Goal: Information Seeking & Learning: Learn about a topic

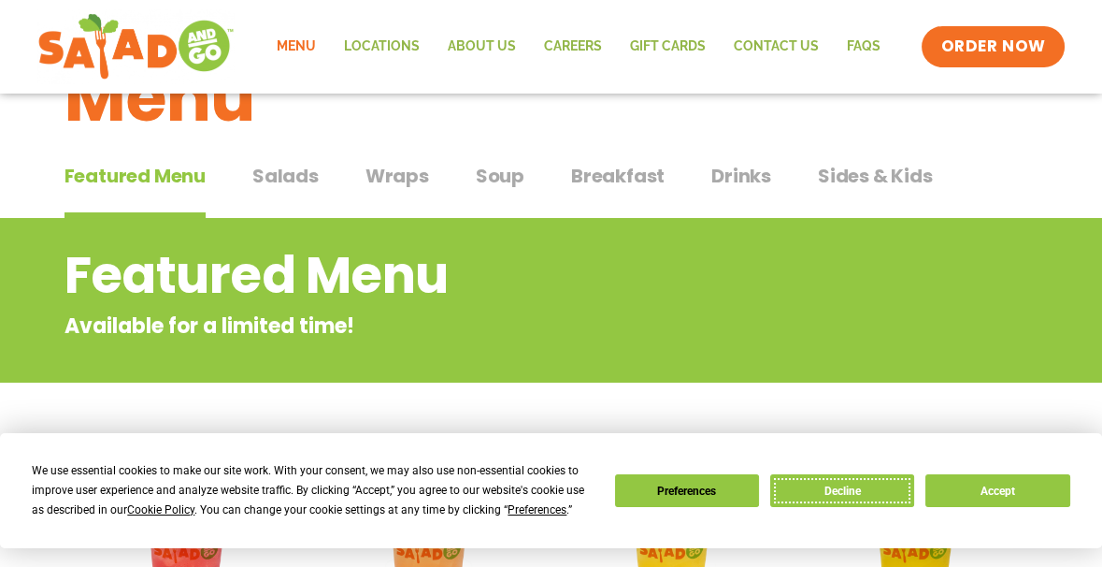
click at [867, 497] on button "Decline" at bounding box center [842, 490] width 144 height 33
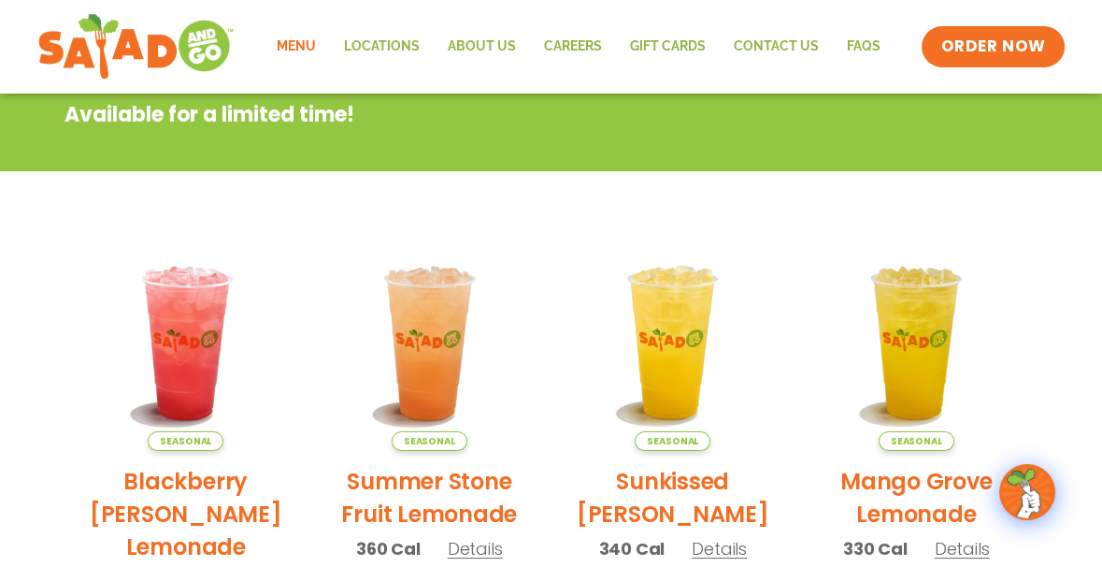
scroll to position [256, 0]
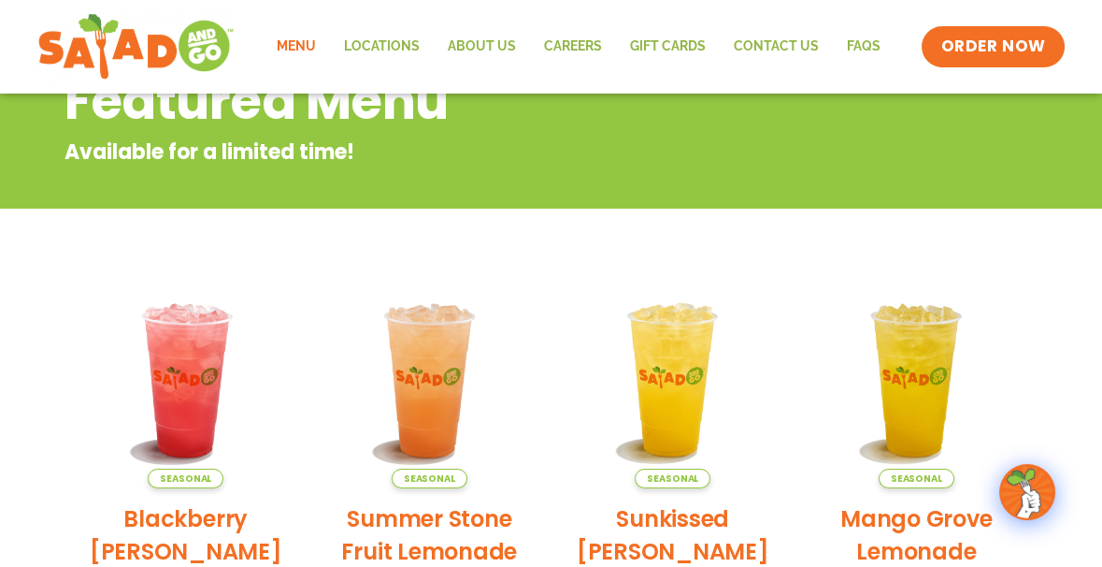
drag, startPoint x: 486, startPoint y: 404, endPoint x: 298, endPoint y: 46, distance: 404.4
click at [299, 46] on link "Menu" at bounding box center [295, 46] width 67 height 43
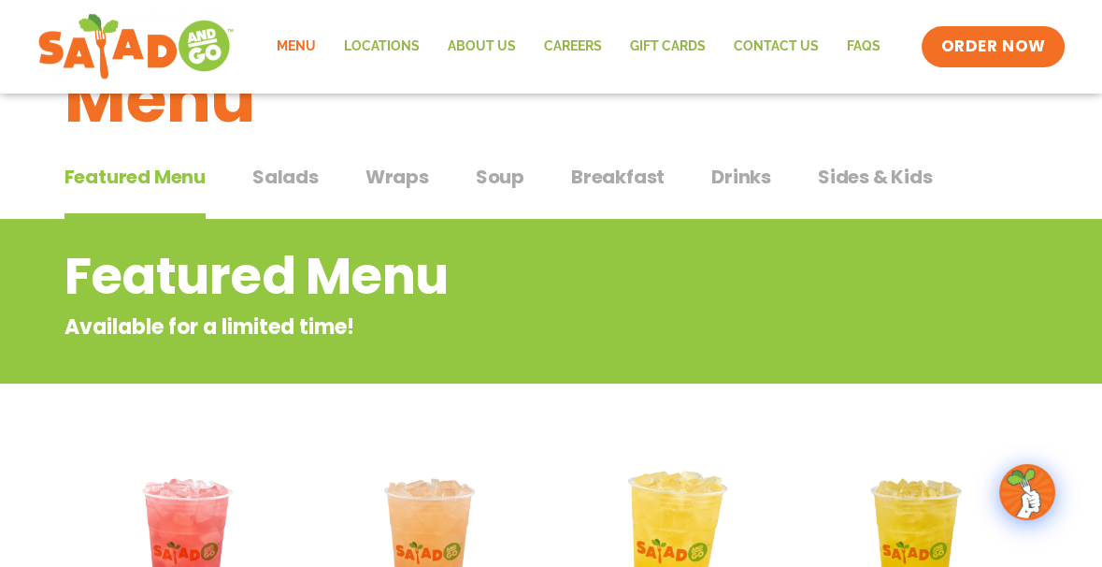
scroll to position [69, 0]
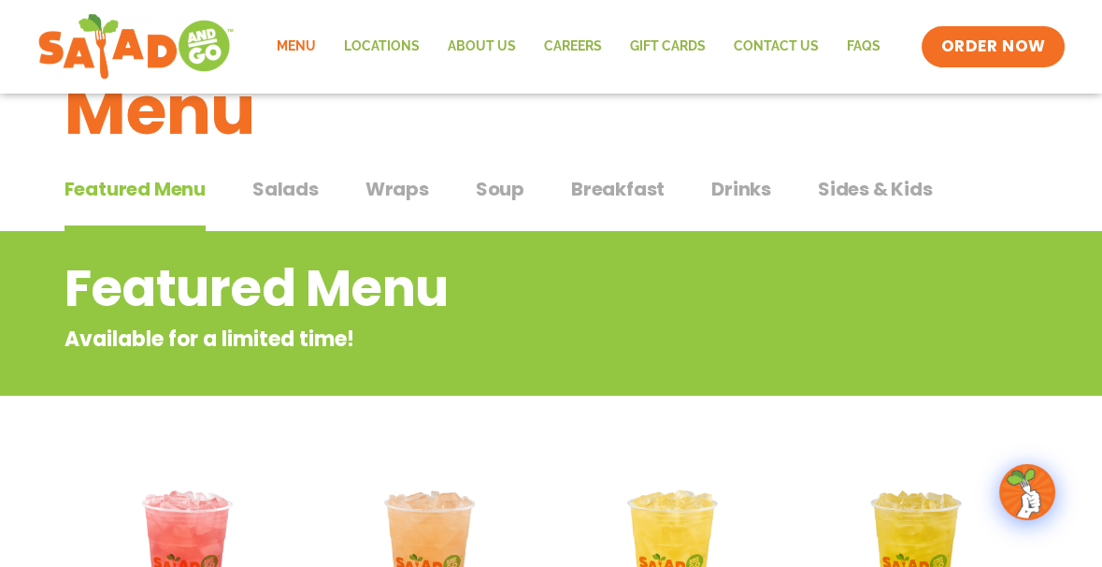
click at [285, 184] on span "Salads" at bounding box center [285, 189] width 66 height 28
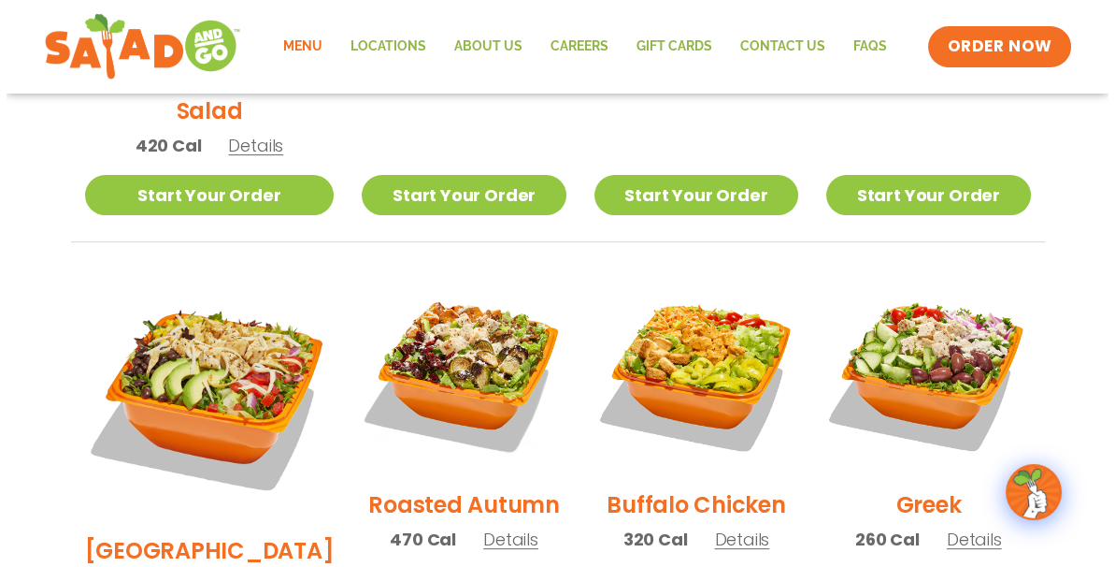
scroll to position [911, 0]
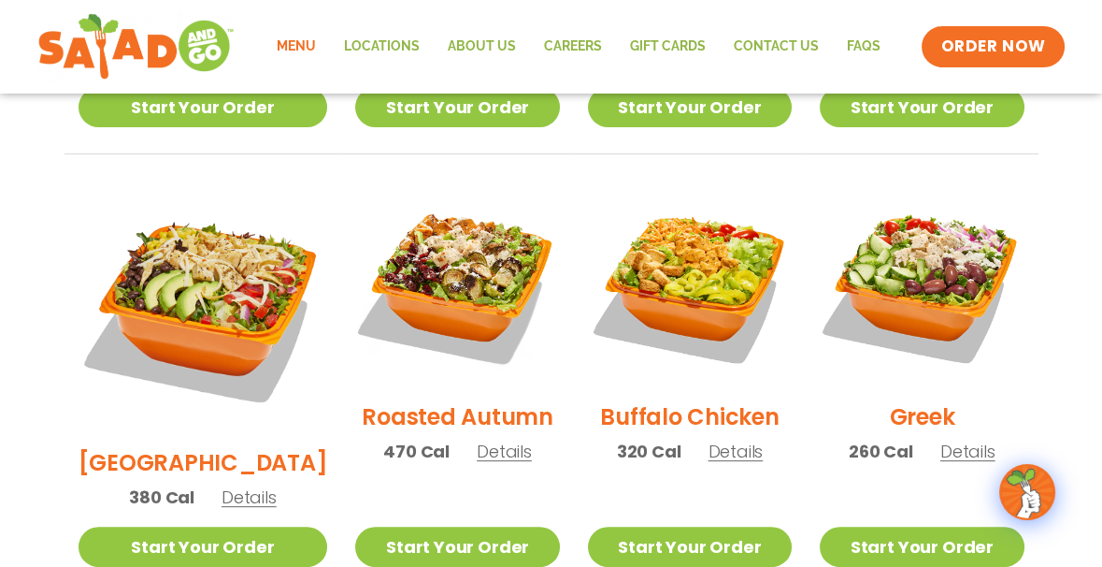
click at [665, 400] on h2 "Buffalo Chicken" at bounding box center [689, 416] width 179 height 33
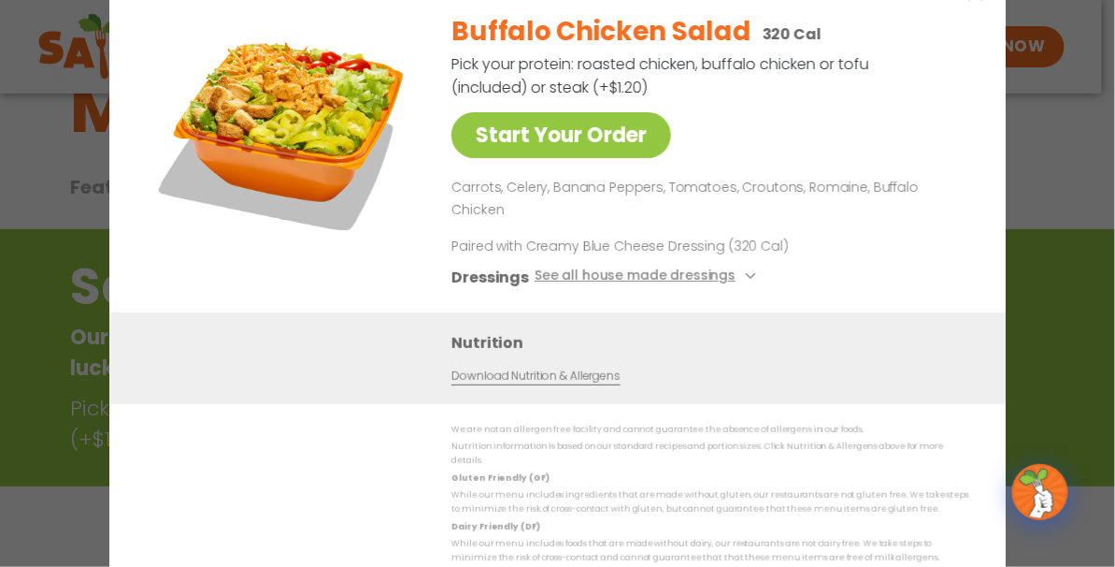
scroll to position [69, 0]
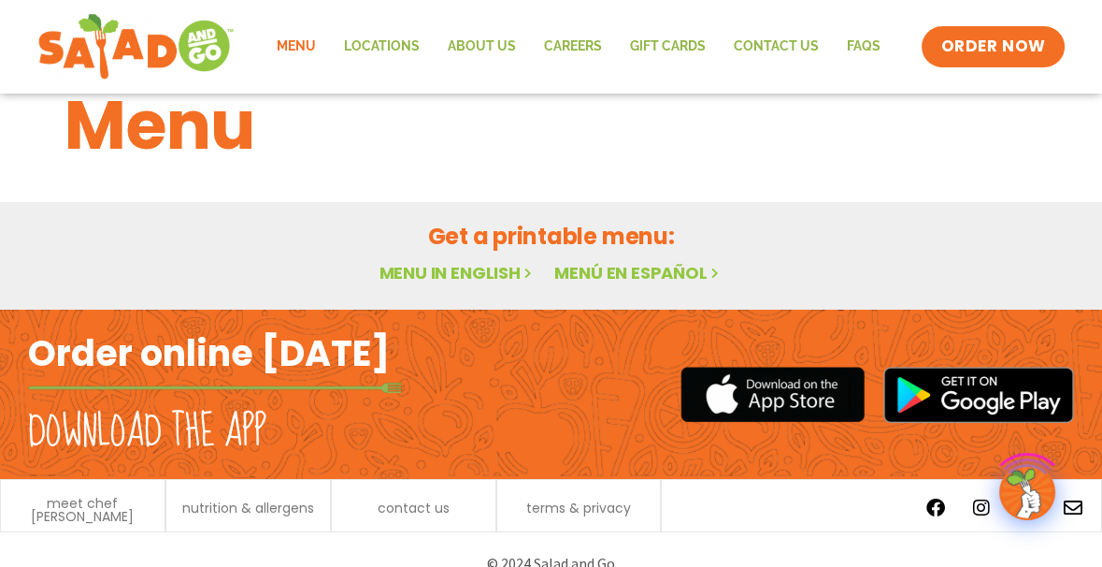
scroll to position [82, 0]
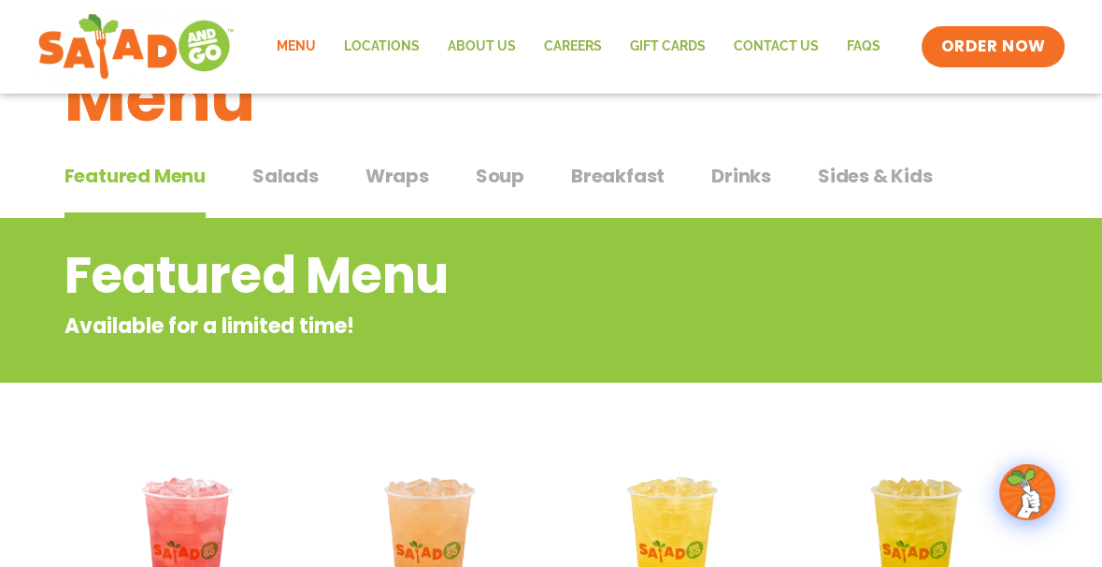
click at [294, 179] on span "Salads" at bounding box center [285, 176] width 66 height 28
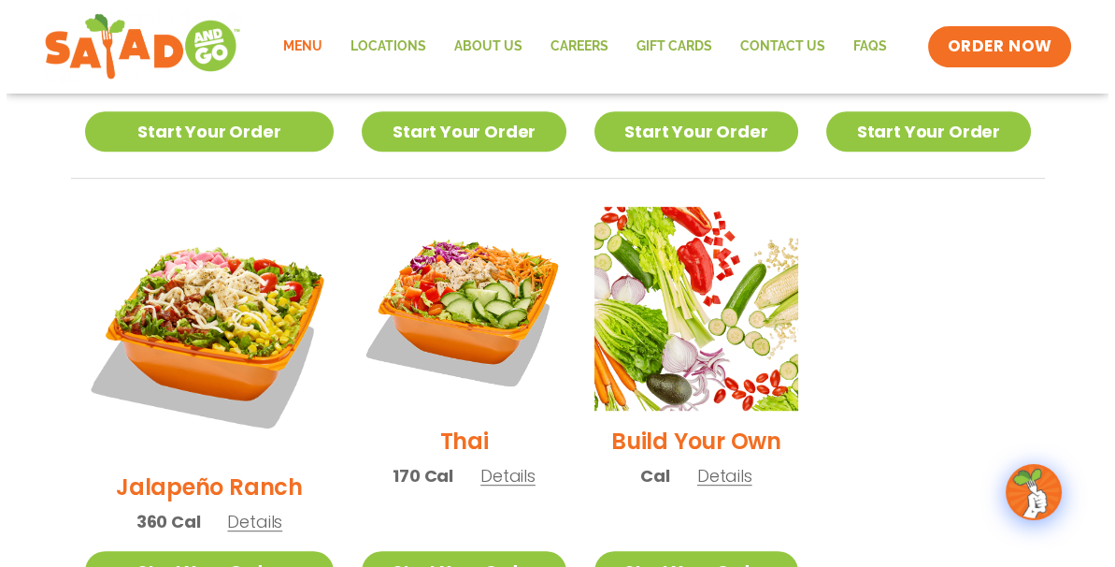
scroll to position [1298, 0]
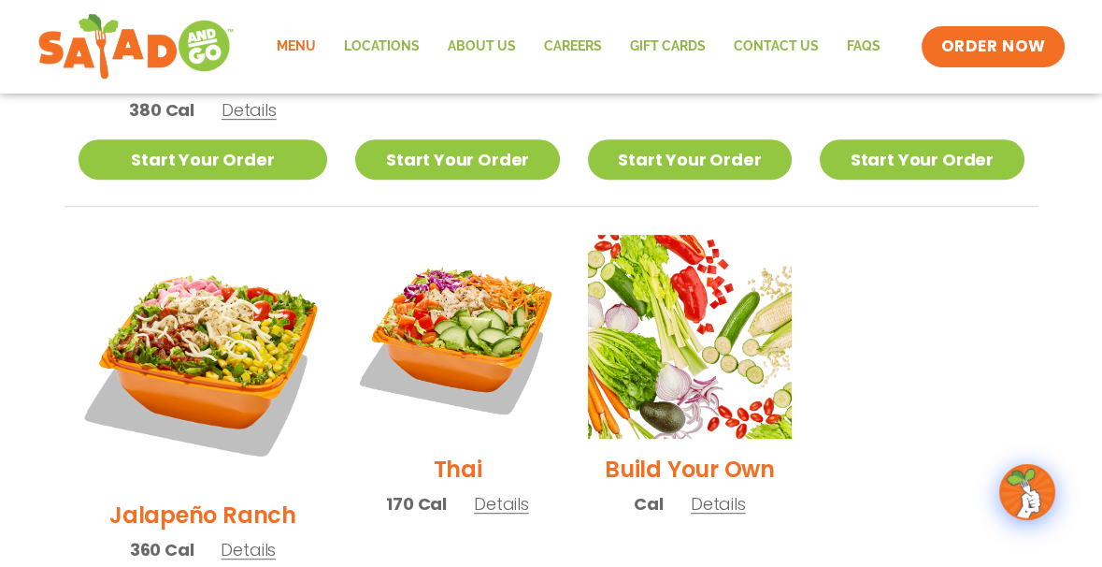
click at [239, 538] on span "Details" at bounding box center [248, 549] width 55 height 23
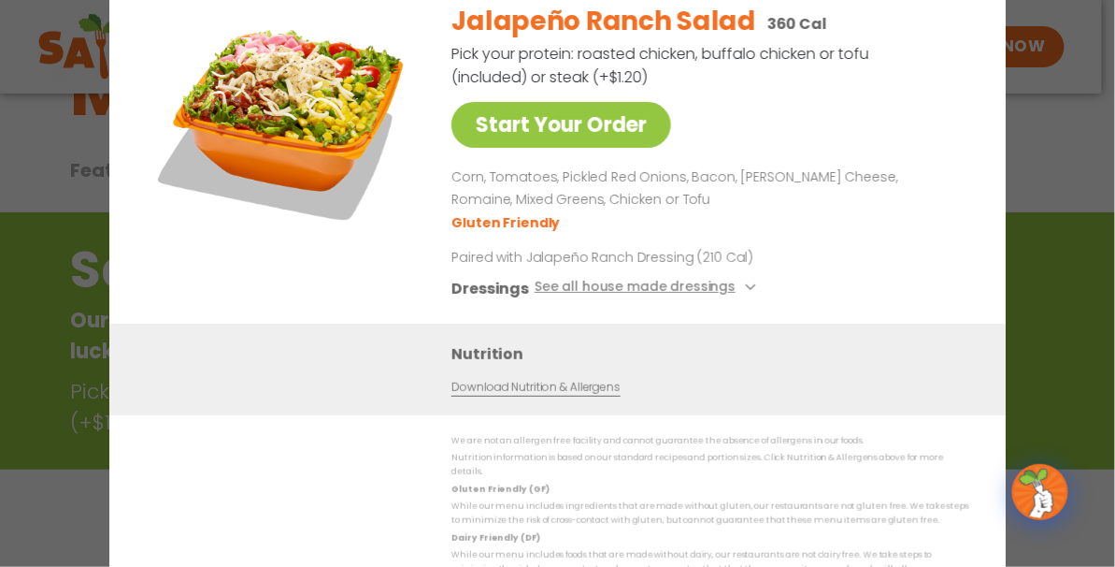
scroll to position [82, 0]
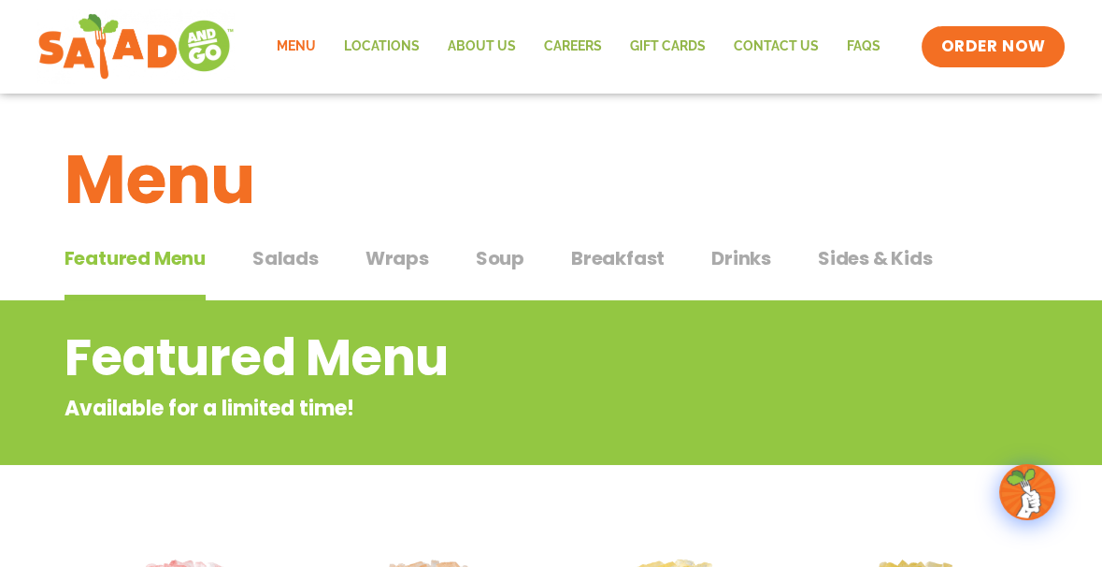
click at [299, 261] on span "Salads" at bounding box center [285, 258] width 66 height 28
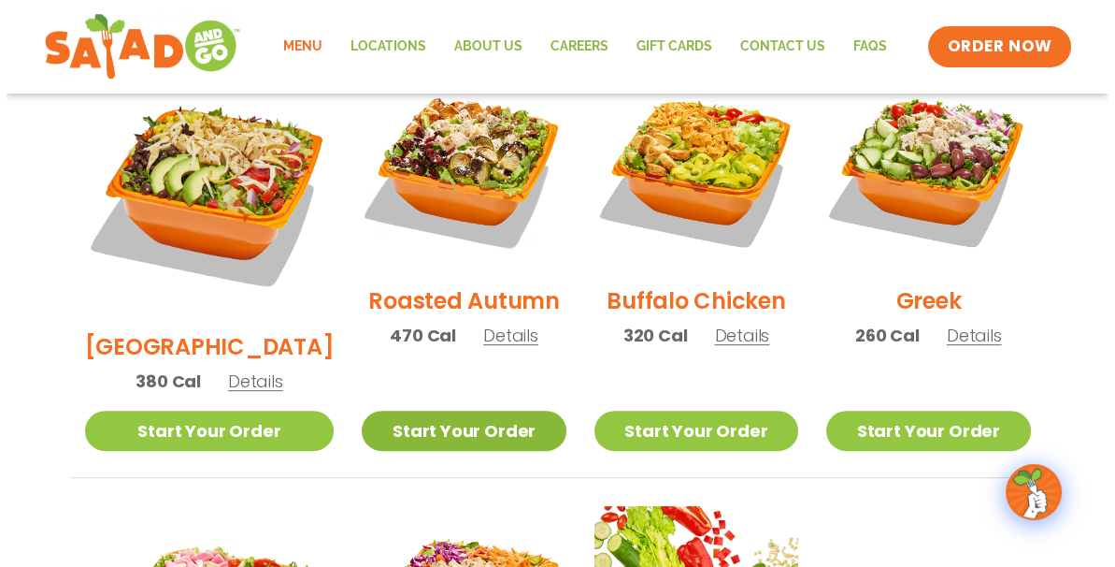
scroll to position [1028, 0]
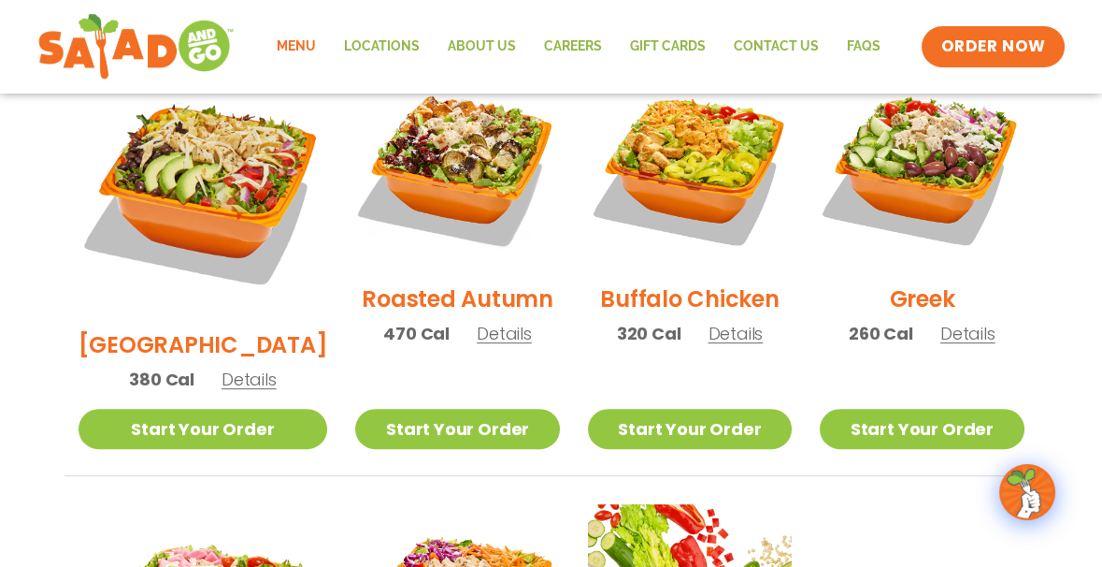
click at [477, 322] on span "Details" at bounding box center [504, 333] width 55 height 23
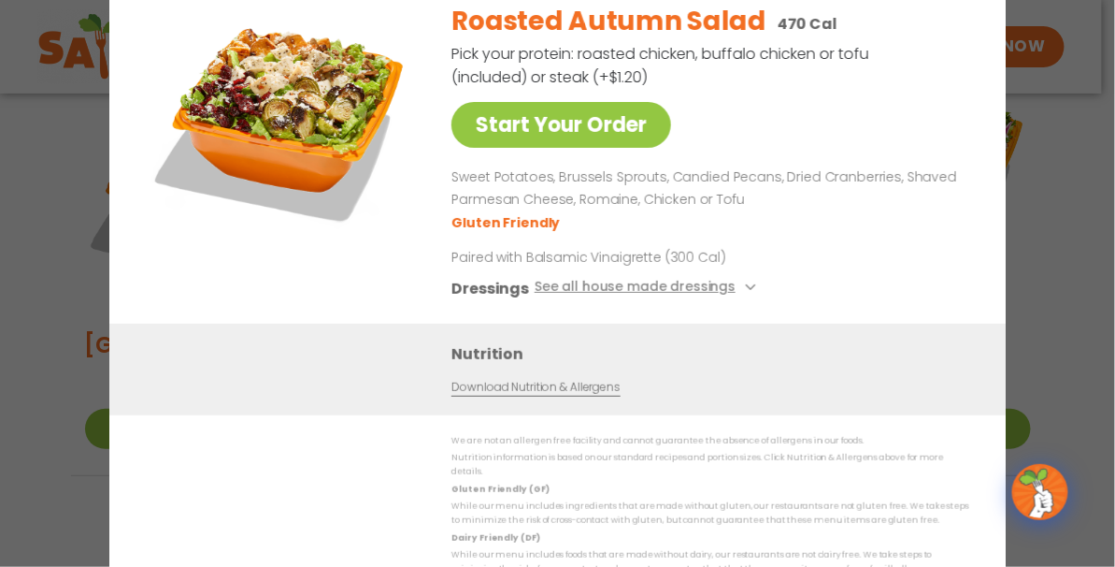
click at [690, 299] on button "See all house made dressings" at bounding box center [647, 287] width 227 height 23
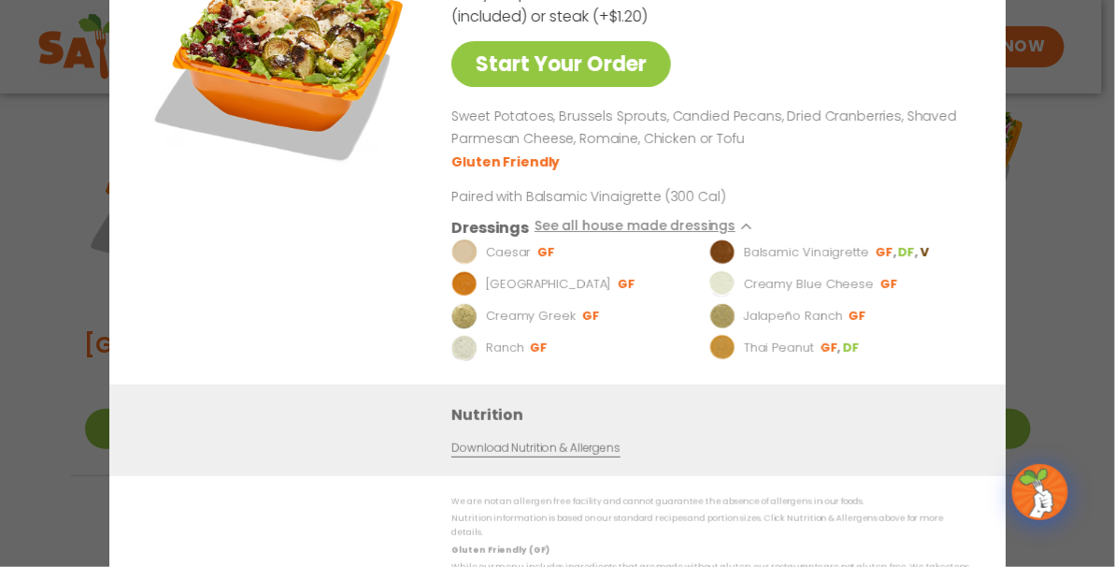
click at [898, 148] on p "Sweet Potatoes, Brussels Sprouts, Candied Pecans, Dried Cranberries, Shaved Par…" at bounding box center [707, 128] width 510 height 45
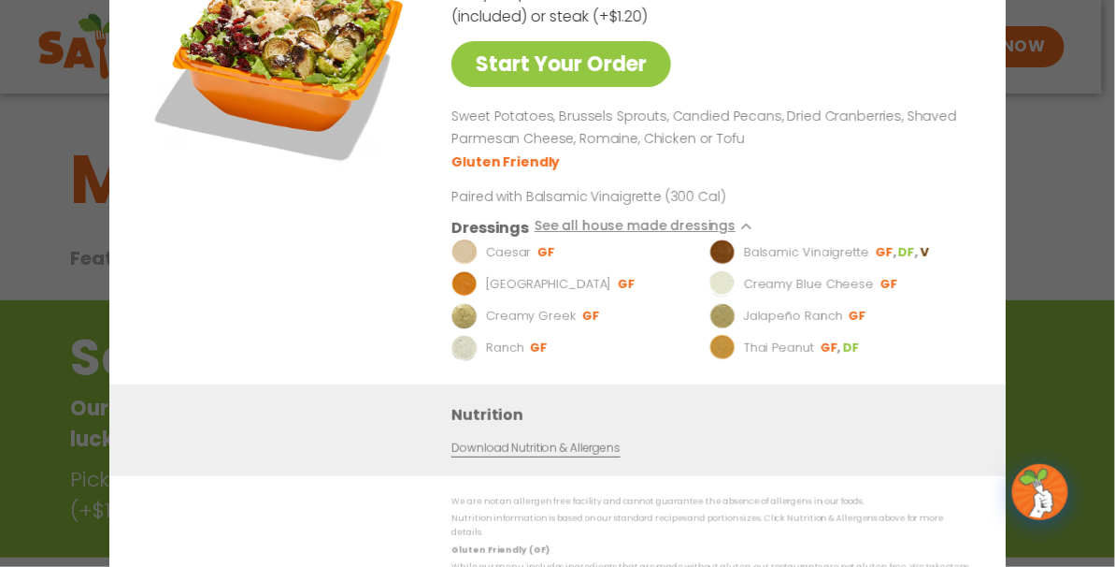
click at [812, 171] on ul "Gluten Friendly" at bounding box center [707, 161] width 510 height 22
click at [769, 80] on div "Roasted Autumn Salad 470 Cal Pick your protein: roasted chicken, buffalo chicke…" at bounding box center [707, 155] width 510 height 457
click at [379, 290] on div "Start Your Order" at bounding box center [282, 155] width 271 height 457
